Goal: Book appointment/travel/reservation

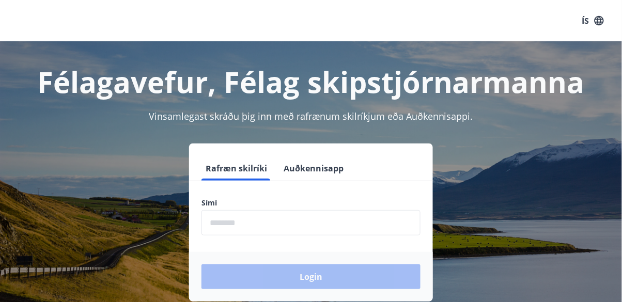
click at [333, 225] on input "phone" at bounding box center [310, 222] width 219 height 25
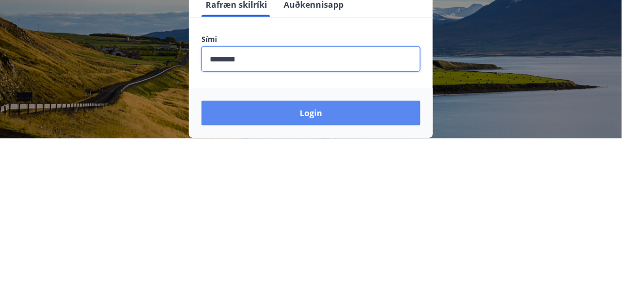
type input "********"
click at [349, 275] on button "Login" at bounding box center [310, 276] width 219 height 25
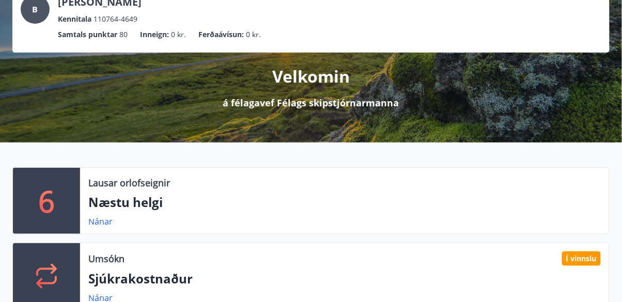
scroll to position [76, 0]
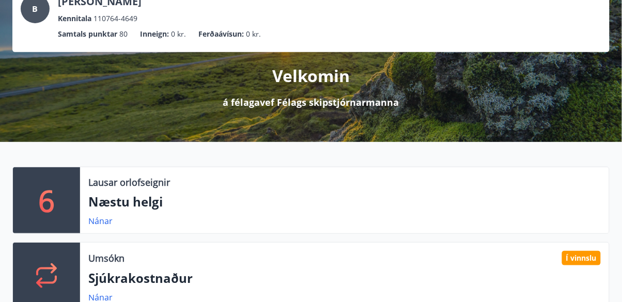
click at [182, 199] on p "Næstu helgi" at bounding box center [344, 202] width 512 height 18
click at [105, 223] on link "Nánar" at bounding box center [100, 220] width 24 height 11
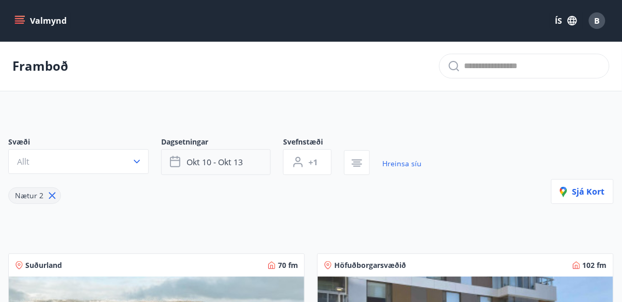
click at [245, 159] on button "okt 10 - okt 13" at bounding box center [215, 162] width 109 height 26
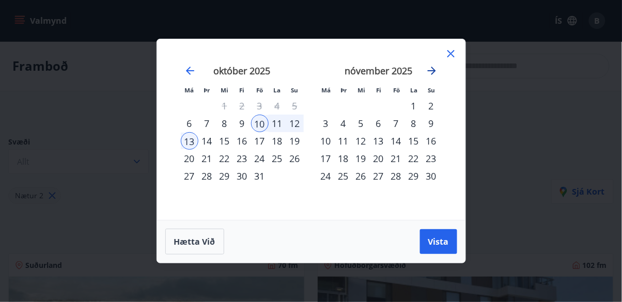
click at [431, 74] on icon "Move forward to switch to the next month." at bounding box center [432, 71] width 12 height 12
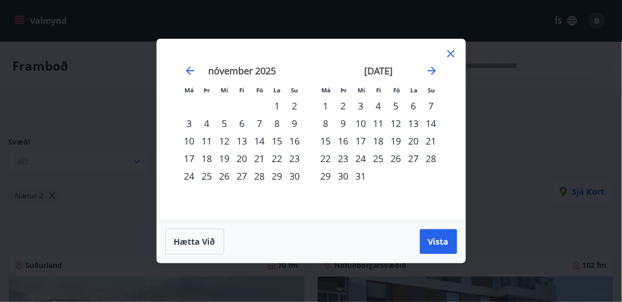
click at [414, 138] on div "20" at bounding box center [414, 141] width 18 height 18
click at [436, 73] on icon "Move forward to switch to the next month." at bounding box center [432, 71] width 12 height 12
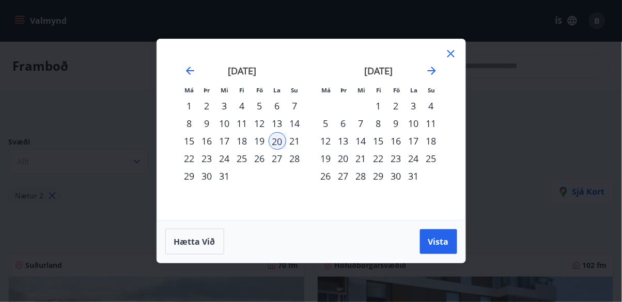
click at [414, 107] on div "3" at bounding box center [414, 106] width 18 height 18
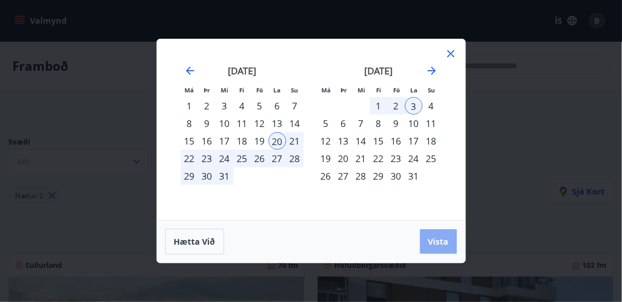
click at [448, 244] on span "Vista" at bounding box center [438, 241] width 21 height 11
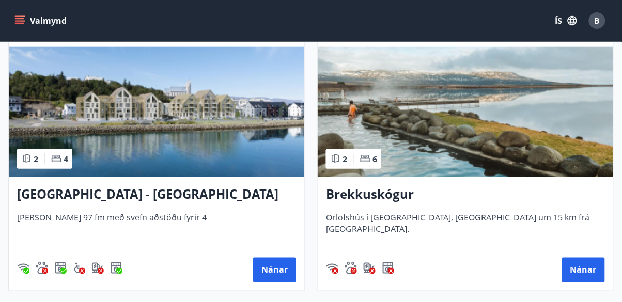
scroll to position [230, 0]
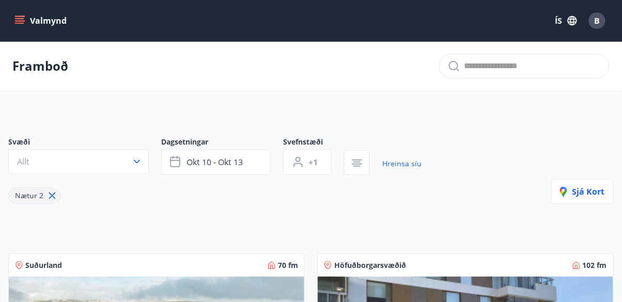
click at [52, 200] on icon at bounding box center [51, 195] width 11 height 11
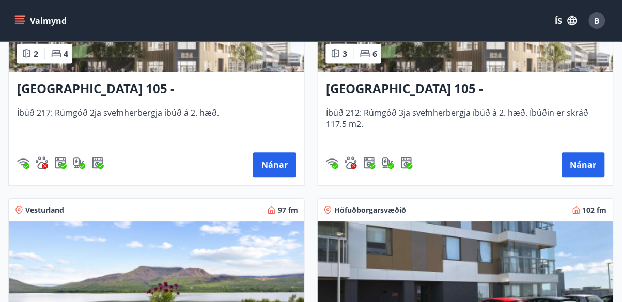
scroll to position [593, 0]
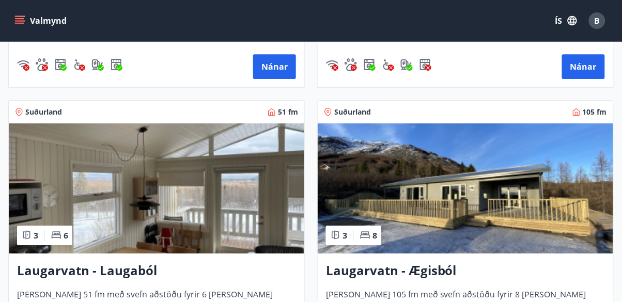
scroll to position [715, 0]
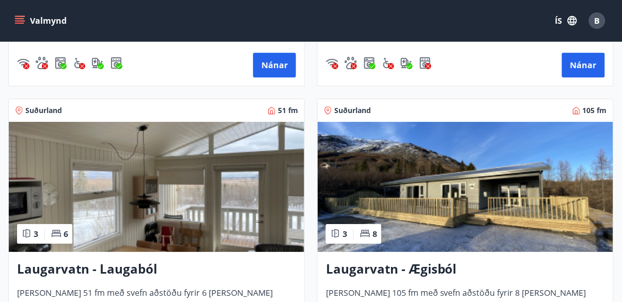
click at [538, 208] on img at bounding box center [465, 187] width 295 height 130
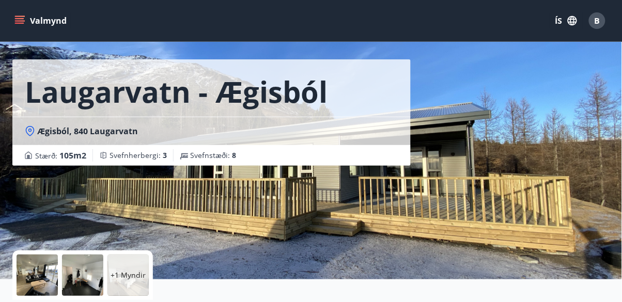
scroll to position [29, 0]
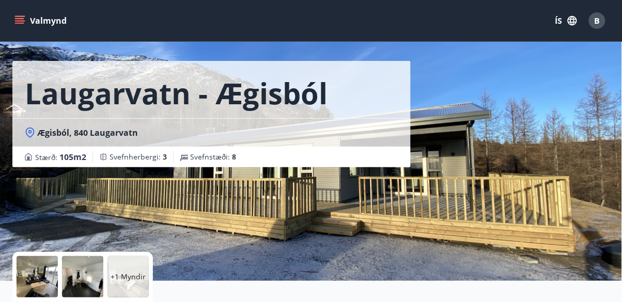
click at [40, 276] on div at bounding box center [37, 276] width 41 height 41
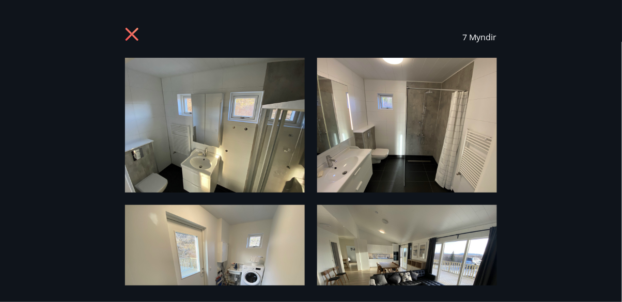
click at [255, 145] on img at bounding box center [215, 125] width 180 height 135
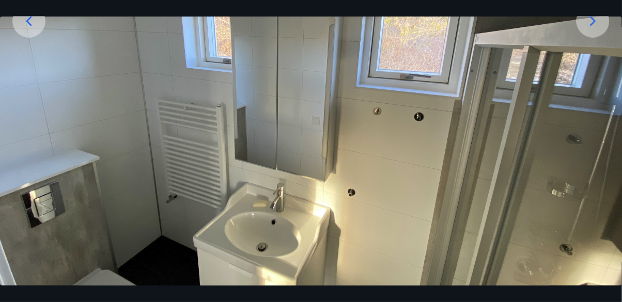
scroll to position [190, 0]
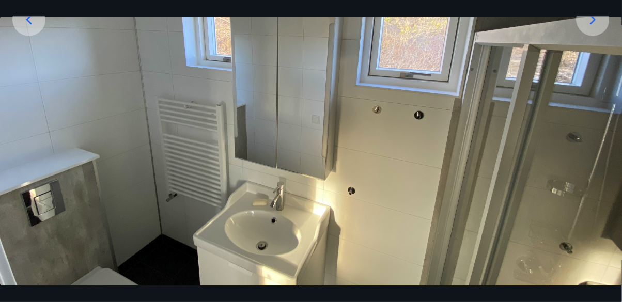
click at [588, 192] on img at bounding box center [311, 101] width 622 height 467
click at [579, 205] on img at bounding box center [311, 102] width 622 height 467
click at [600, 28] on icon at bounding box center [593, 20] width 17 height 17
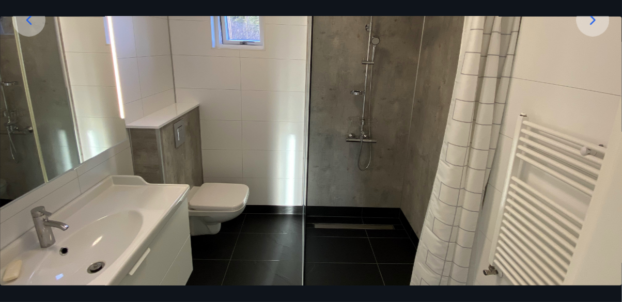
click at [603, 37] on div at bounding box center [592, 20] width 33 height 33
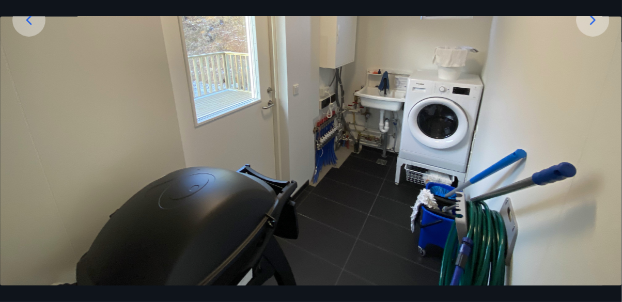
click at [603, 37] on div at bounding box center [592, 20] width 33 height 33
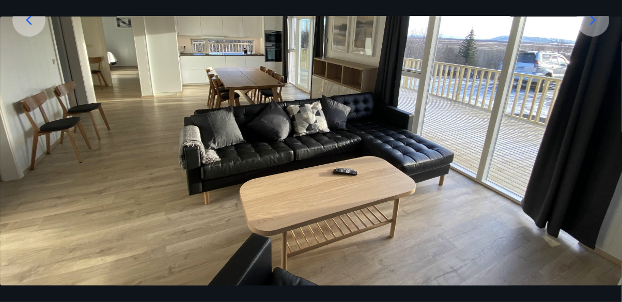
click at [601, 28] on icon at bounding box center [593, 20] width 17 height 17
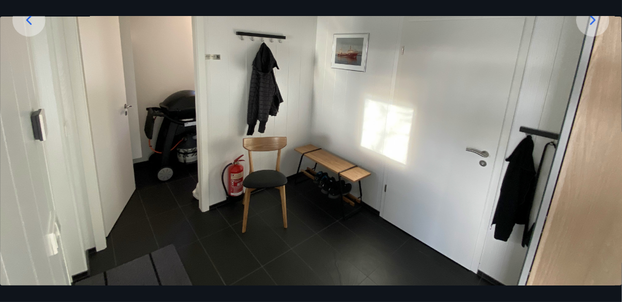
click at [601, 28] on icon at bounding box center [593, 20] width 17 height 17
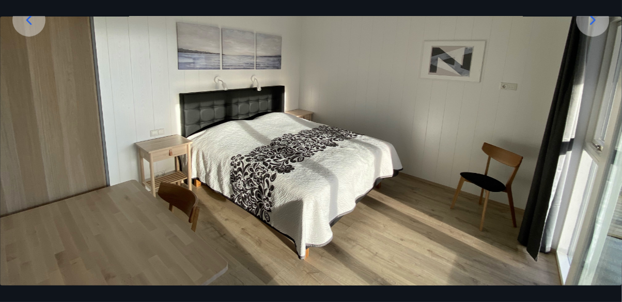
click at [597, 28] on icon at bounding box center [593, 20] width 17 height 17
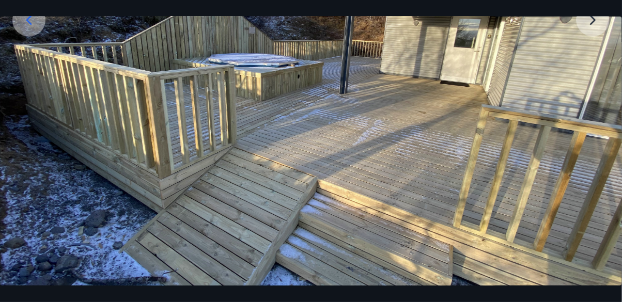
click at [599, 44] on img at bounding box center [311, 102] width 622 height 467
click at [596, 47] on img at bounding box center [311, 102] width 622 height 467
